Goal: Navigation & Orientation: Understand site structure

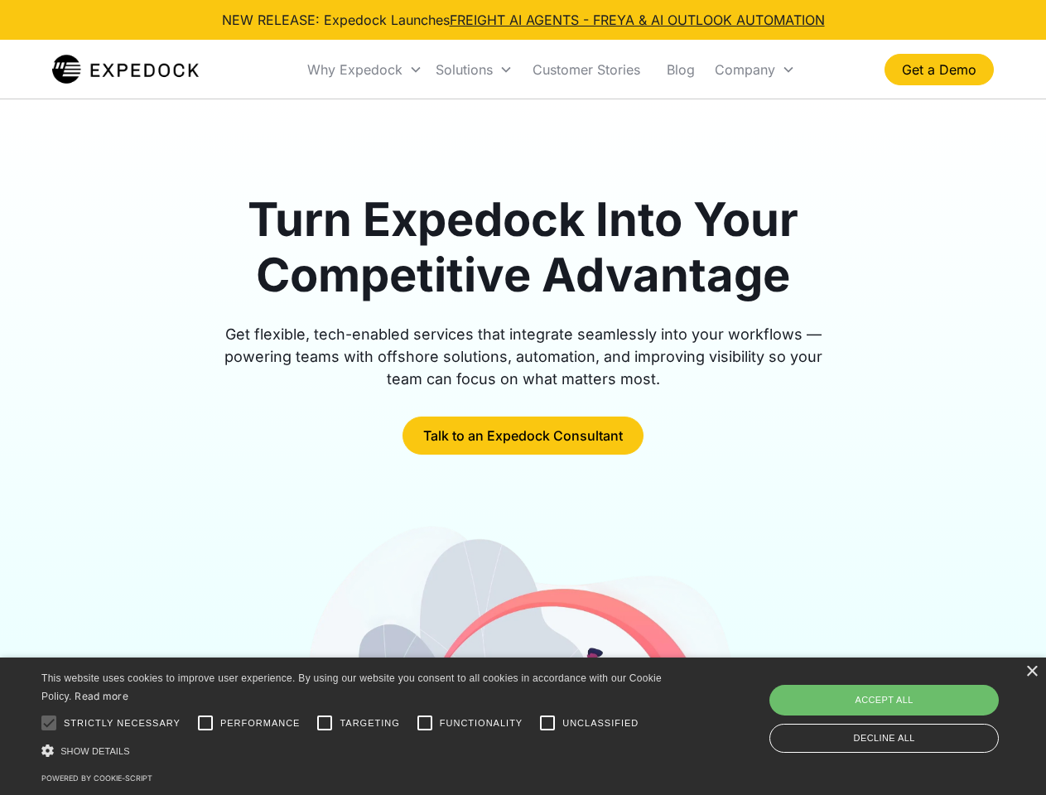
click at [365, 70] on div "Why Expedock" at bounding box center [354, 69] width 95 height 17
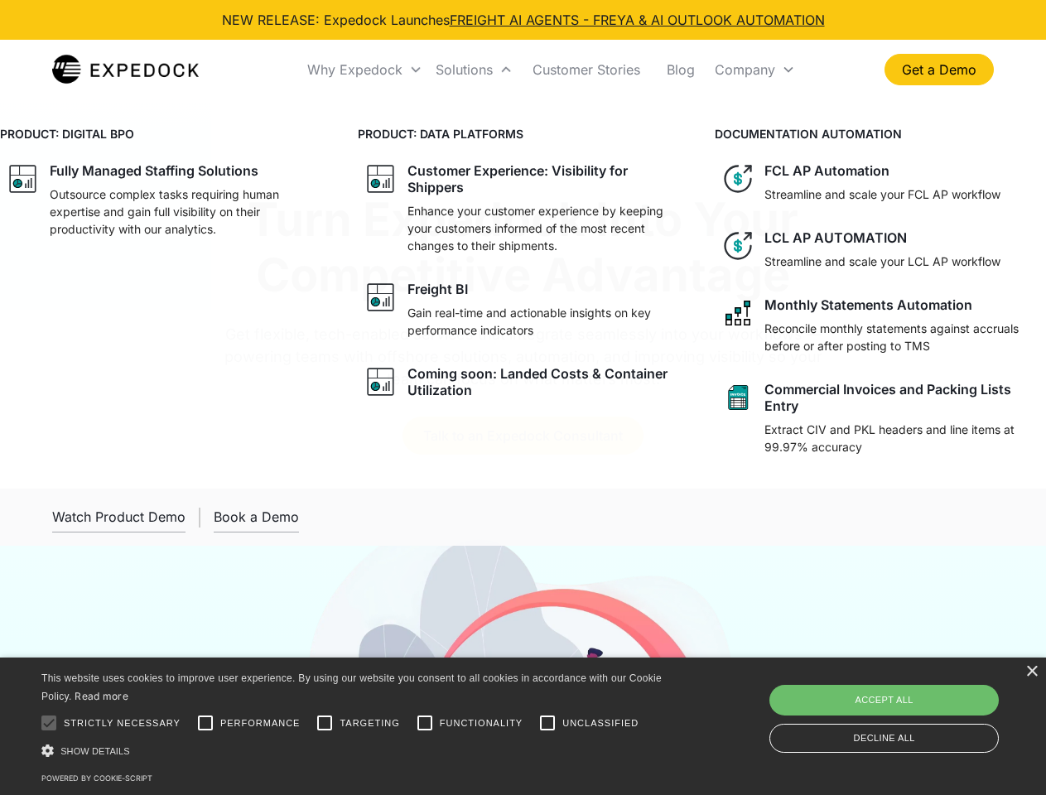
click at [474, 70] on div "Solutions" at bounding box center [464, 69] width 57 height 17
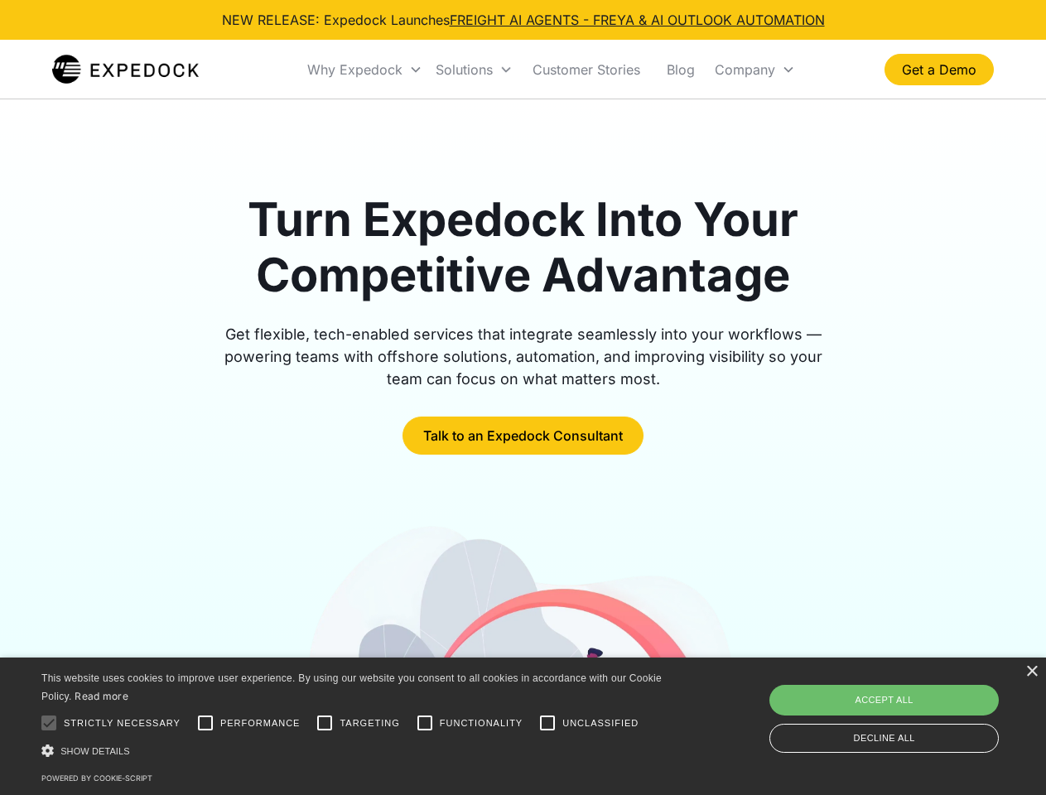
click at [754, 70] on div "Company" at bounding box center [745, 69] width 60 height 17
click at [49, 723] on div at bounding box center [48, 722] width 33 height 33
click at [205, 723] on input "Performance" at bounding box center [205, 722] width 33 height 33
checkbox input "true"
click at [325, 723] on input "Targeting" at bounding box center [324, 722] width 33 height 33
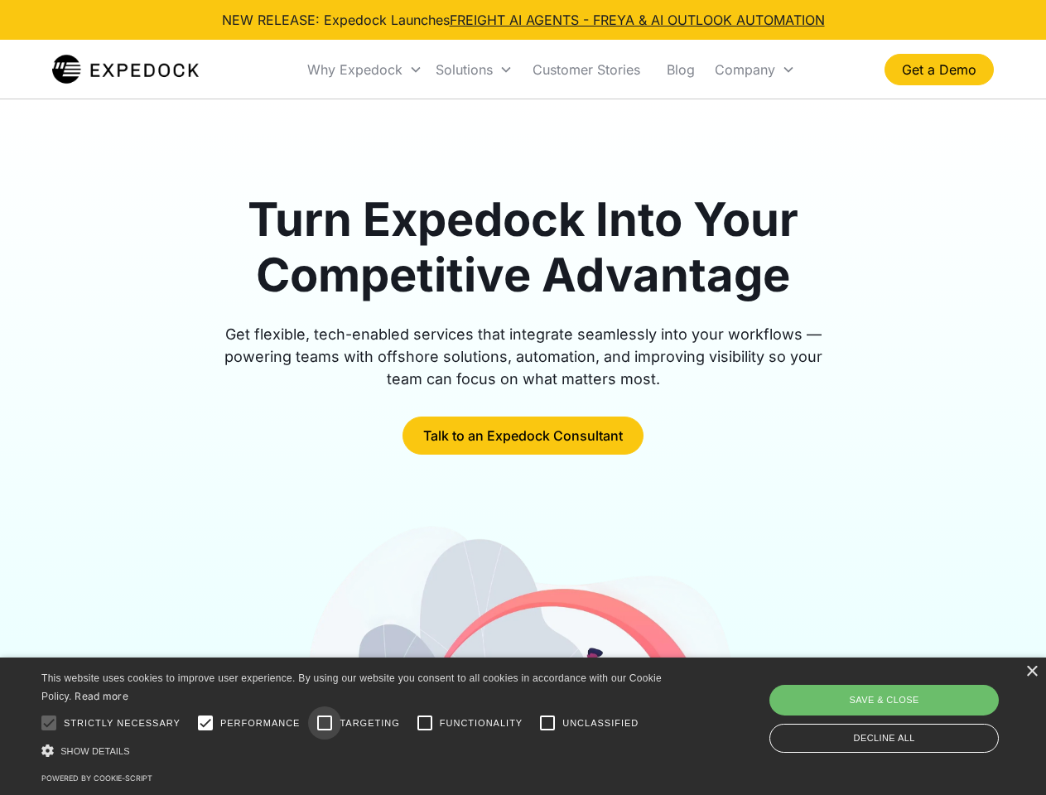
checkbox input "true"
click at [425, 723] on input "Functionality" at bounding box center [424, 722] width 33 height 33
checkbox input "true"
click at [547, 723] on input "Unclassified" at bounding box center [547, 722] width 33 height 33
checkbox input "true"
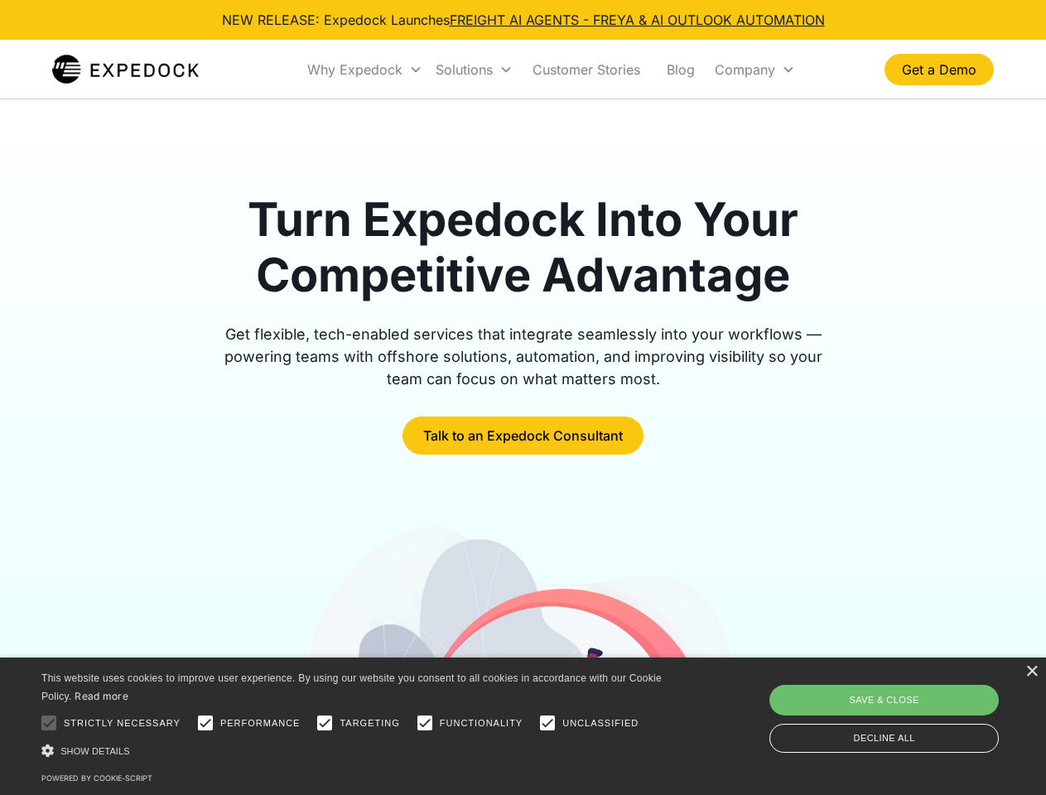
click at [354, 750] on div "Show details Hide details" at bounding box center [354, 750] width 626 height 17
